Goal: Task Accomplishment & Management: Complete application form

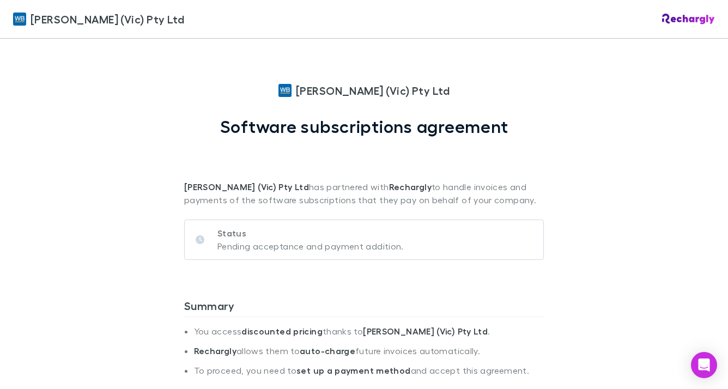
click at [704, 275] on div "[PERSON_NAME] (Vic) Pty Ltd [PERSON_NAME] (Vic) Pty Ltd Software subscriptions …" at bounding box center [364, 194] width 728 height 389
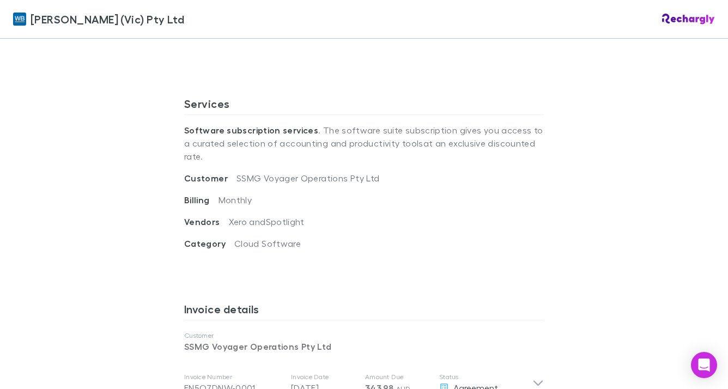
click at [718, 304] on div "[PERSON_NAME] (Vic) Pty Ltd [PERSON_NAME] (Vic) Pty Ltd Software subscriptions …" at bounding box center [364, 194] width 728 height 389
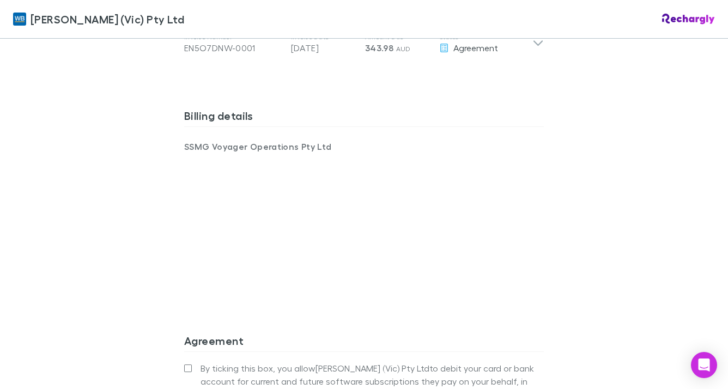
scroll to position [852, 0]
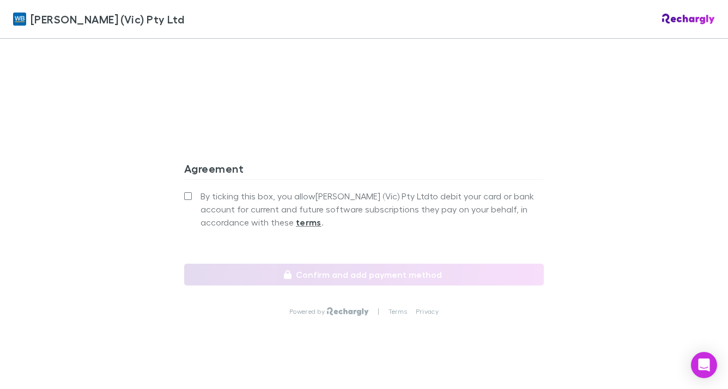
click at [192, 190] on label "By ticking this box, you allow [PERSON_NAME] (Vic) Pty Ltd to debit your card o…" at bounding box center [364, 209] width 360 height 39
click at [717, 220] on div "[PERSON_NAME] (Vic) Pty Ltd [PERSON_NAME] (Vic) Pty Ltd Software subscriptions …" at bounding box center [364, 194] width 728 height 389
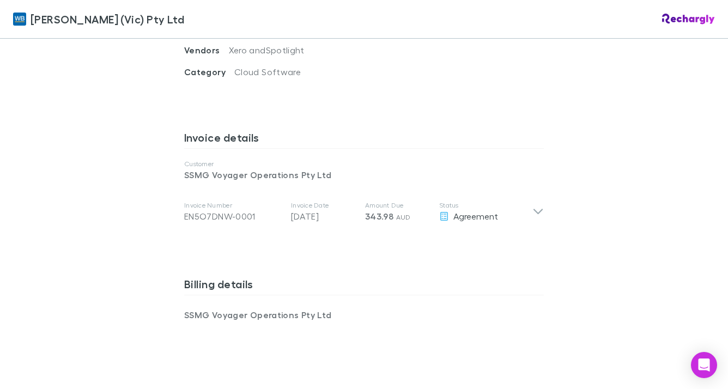
click at [716, 222] on div "[PERSON_NAME] (Vic) Pty Ltd [PERSON_NAME] (Vic) Pty Ltd Software subscriptions …" at bounding box center [364, 194] width 728 height 389
